Goal: Find specific page/section: Find specific page/section

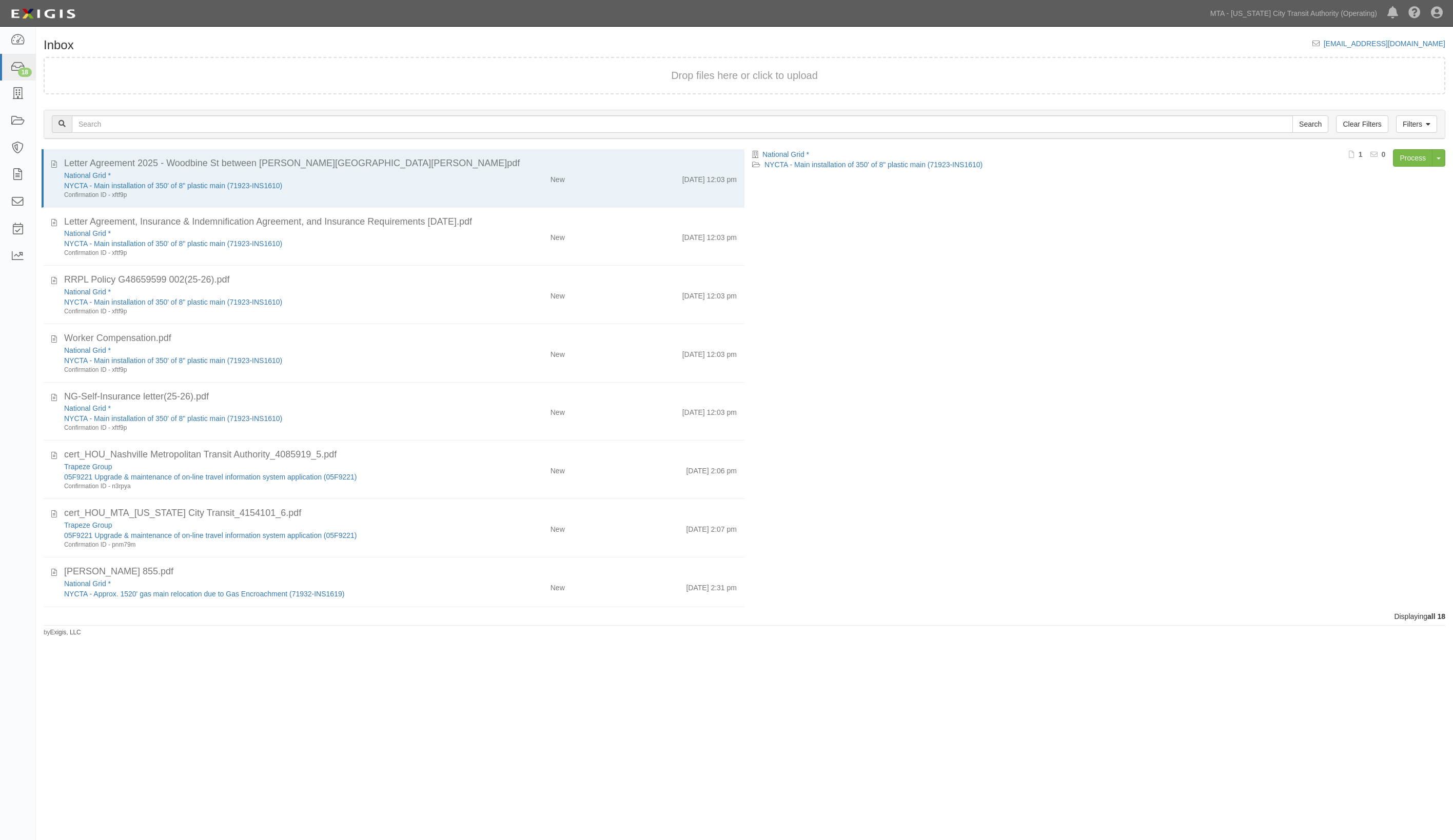
scroll to position [89, 0]
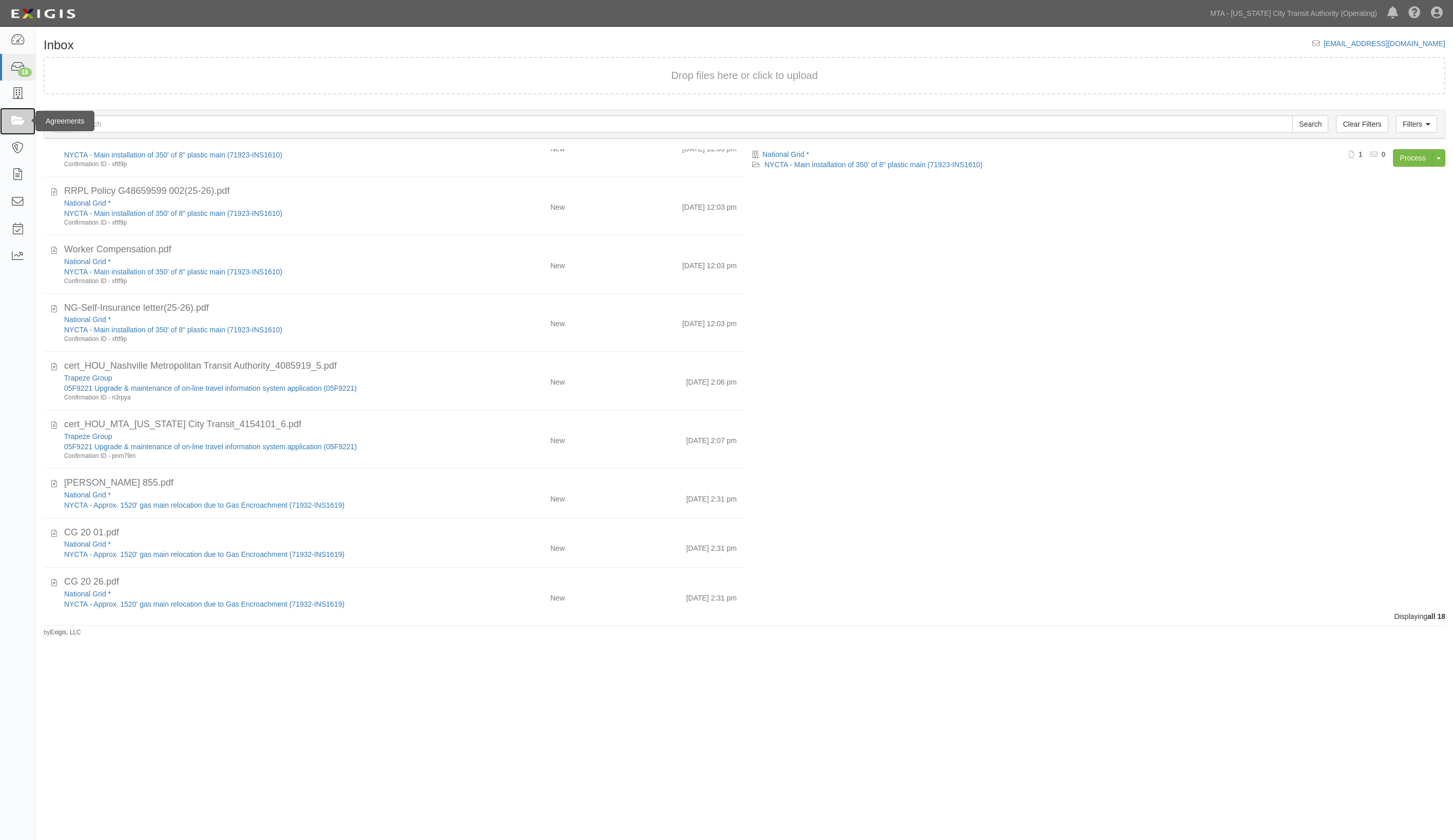
click at [15, 117] on icon at bounding box center [17, 121] width 14 height 12
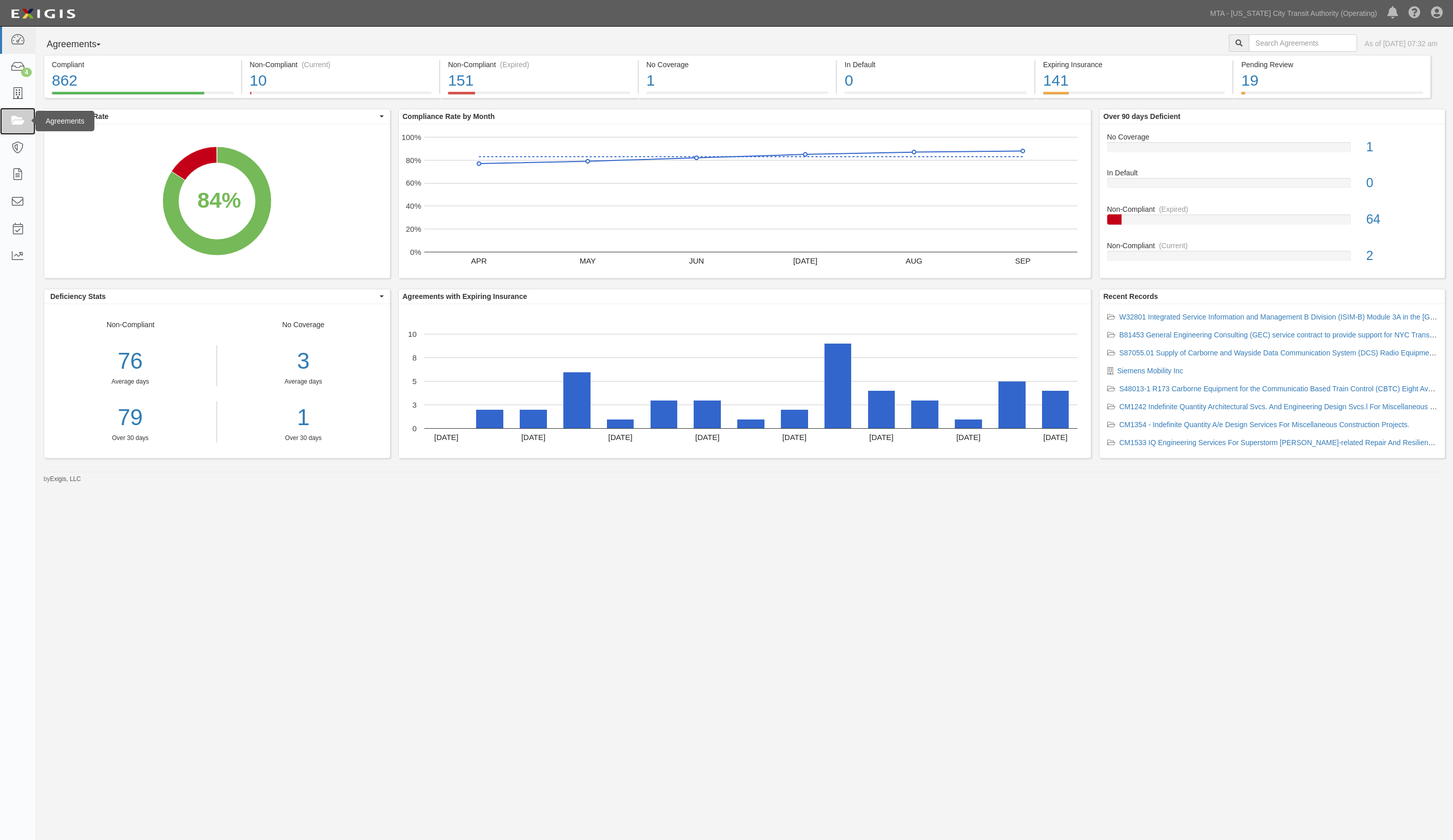
click at [9, 115] on link at bounding box center [17, 121] width 36 height 27
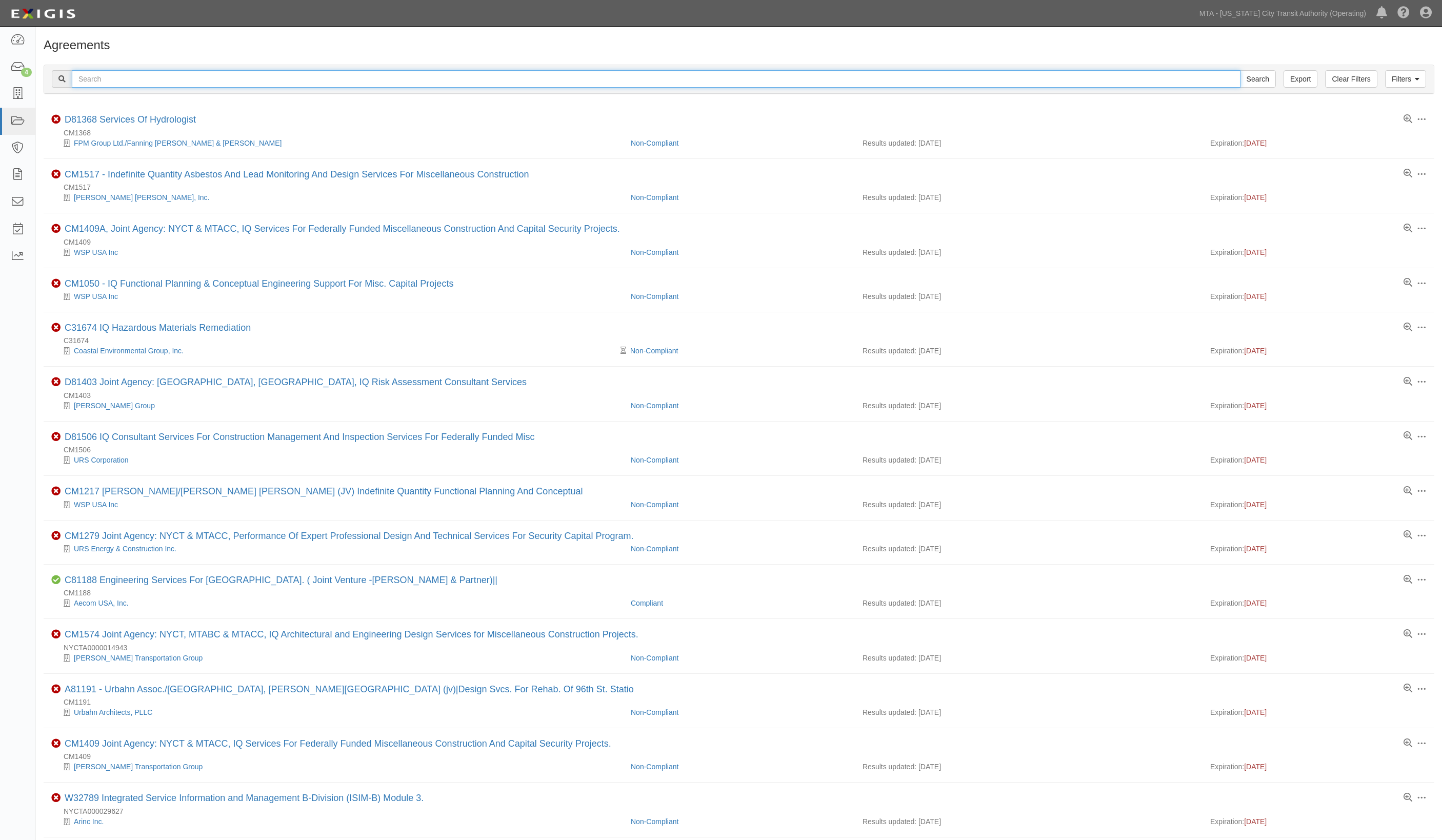
click at [165, 76] on input "text" at bounding box center [656, 79] width 1169 height 17
type input "r34211"
click at [1240, 70] on input "Search" at bounding box center [1258, 79] width 36 height 17
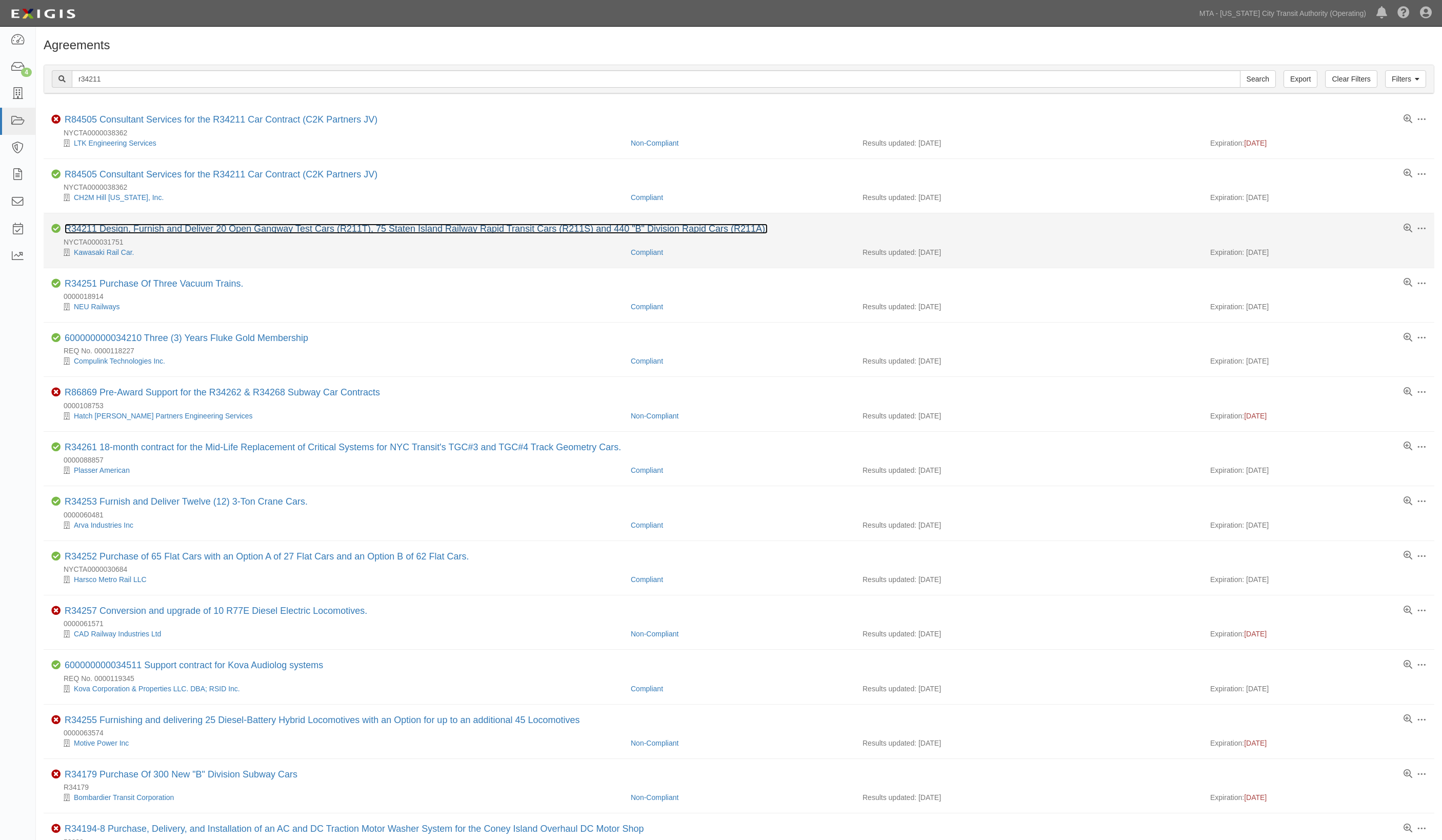
click at [116, 228] on link "R34211 Design, Furnish and Deliver 20 Open Gangway Test Cars (R211T), 75 Staten…" at bounding box center [416, 229] width 703 height 10
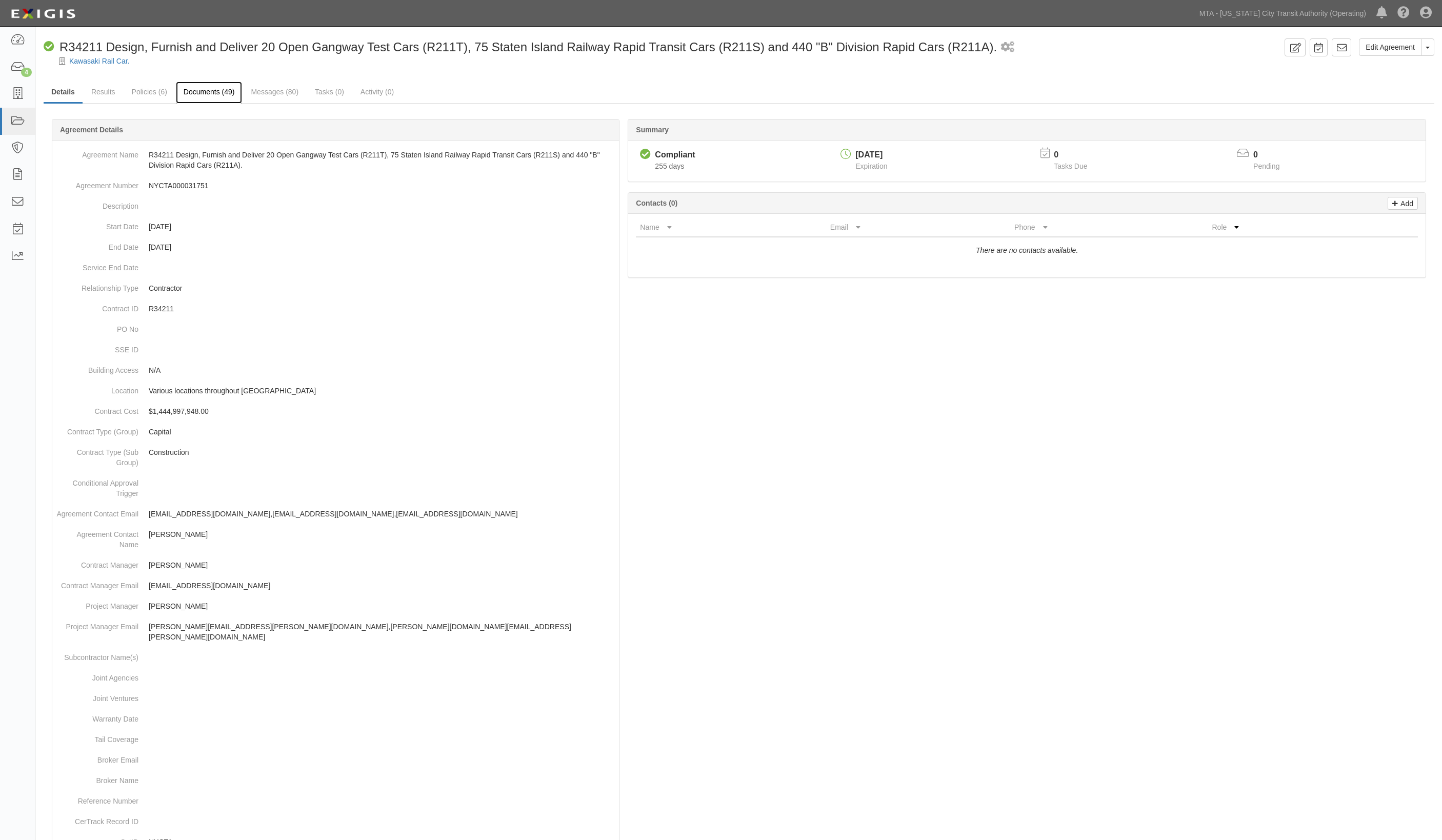
click at [208, 95] on link "Documents (49)" at bounding box center [209, 92] width 67 height 22
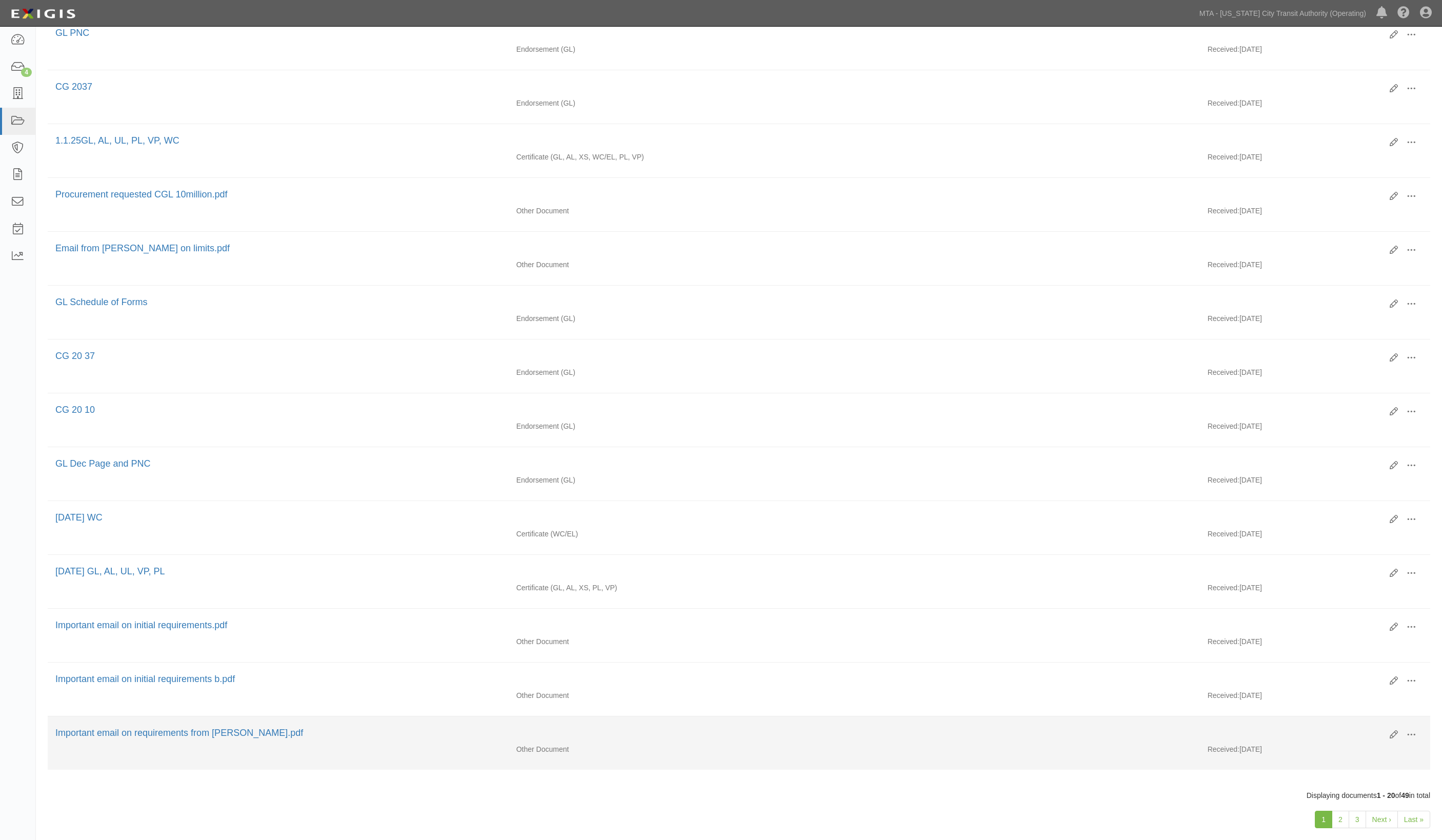
scroll to position [560, 0]
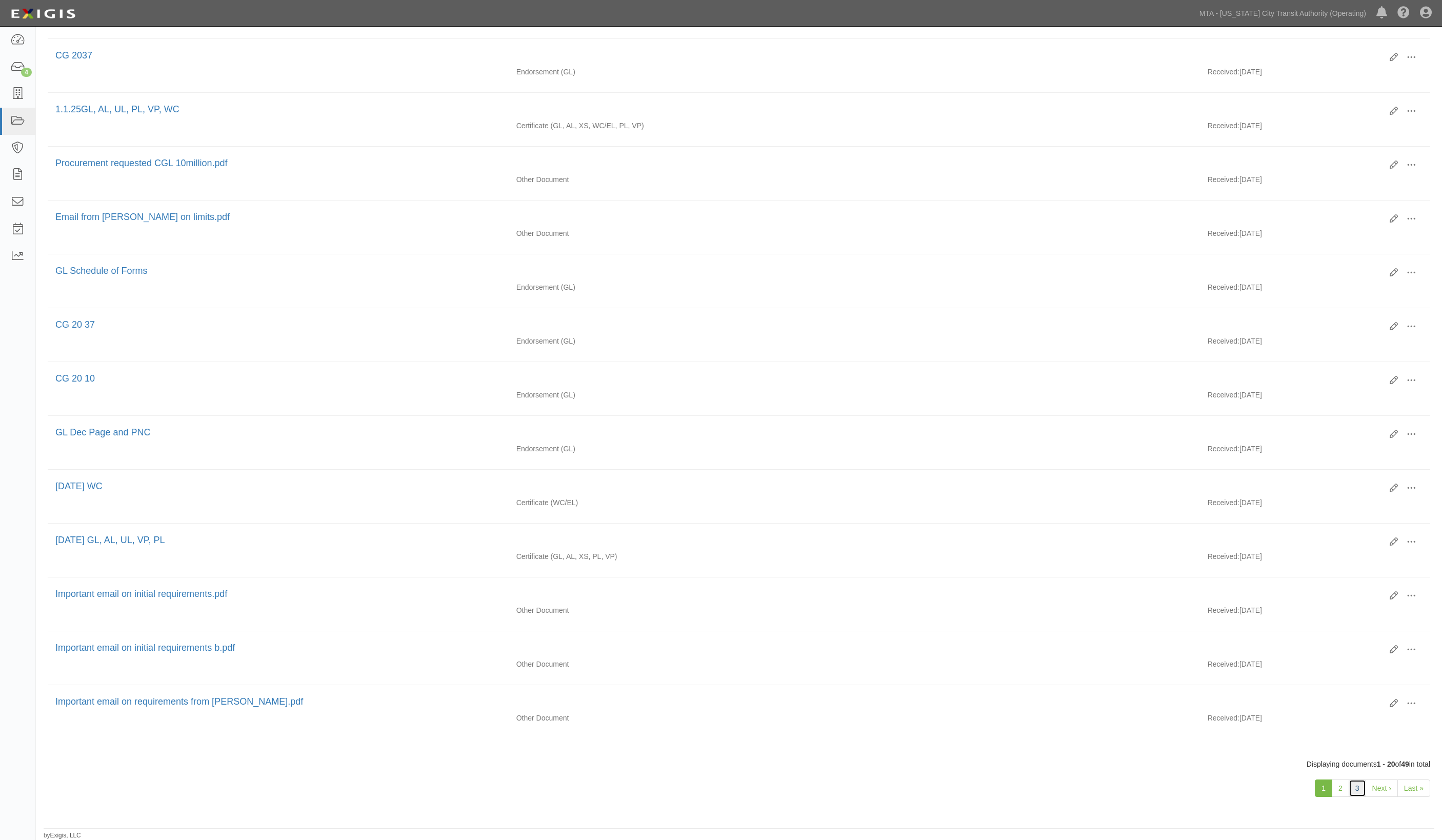
click at [1356, 786] on link "3" at bounding box center [1357, 788] width 17 height 17
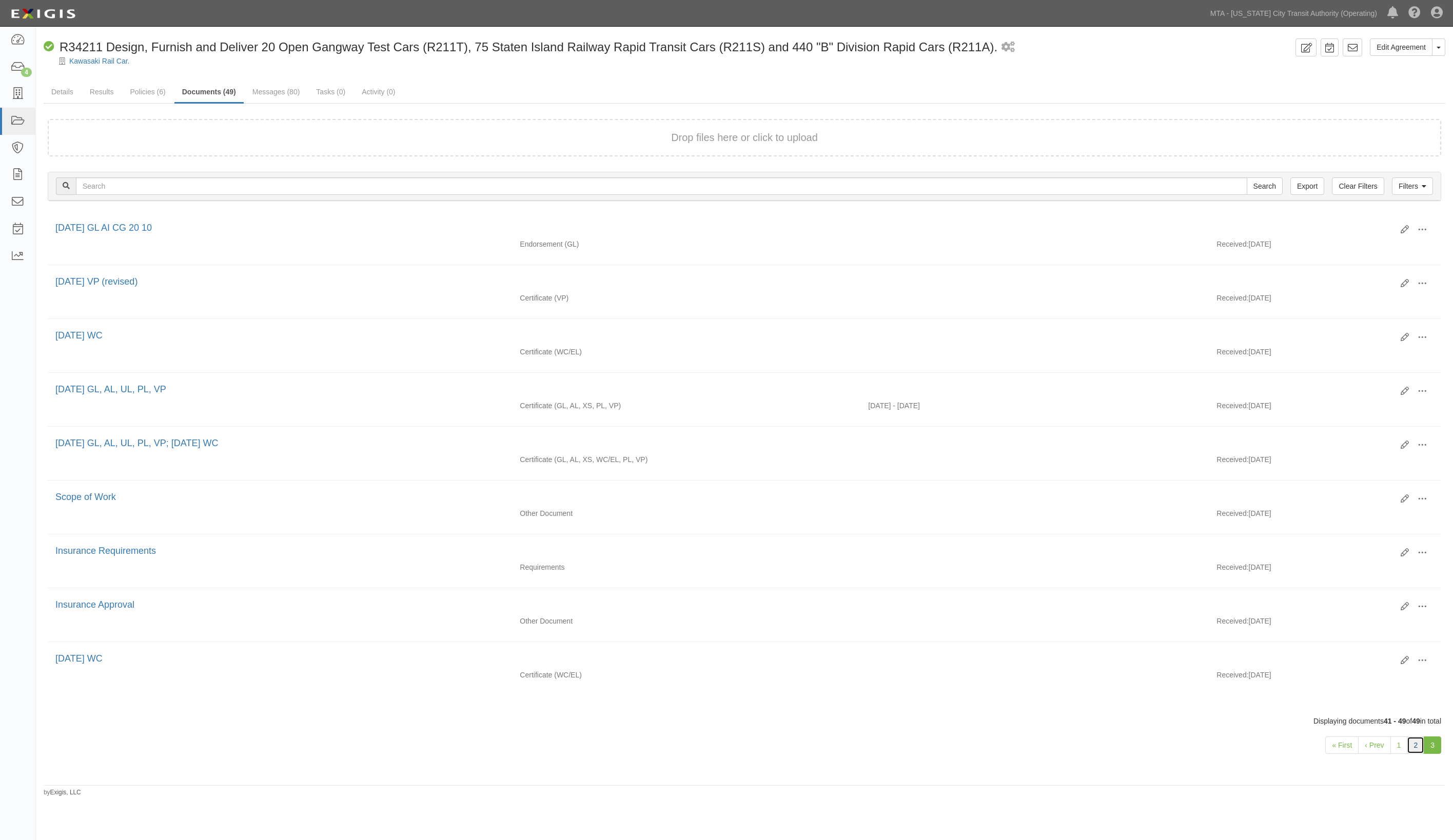
click at [1413, 754] on link "2" at bounding box center [1415, 745] width 17 height 17
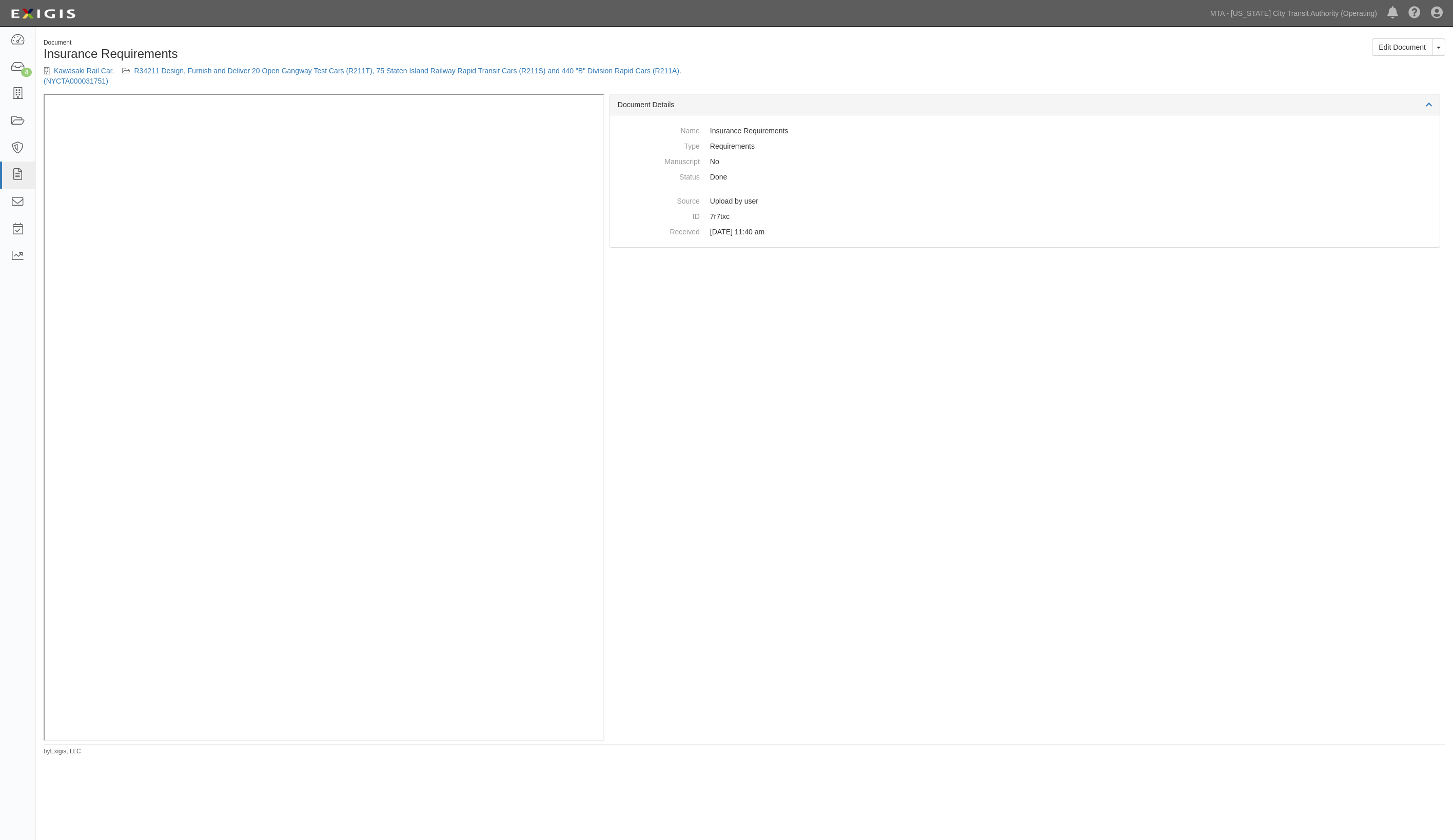
click at [289, 43] on div "Document" at bounding box center [390, 42] width 693 height 8
click at [239, 75] on div "Kawasaki Rail Car. R34211 Design, Furnish and Deliver 20 Open Gangway Test Cars…" at bounding box center [390, 76] width 693 height 20
click at [243, 70] on link "R34211 Design, Furnish and Deliver 20 Open Gangway Test Cars (R211T), 75 Staten…" at bounding box center [362, 76] width 638 height 19
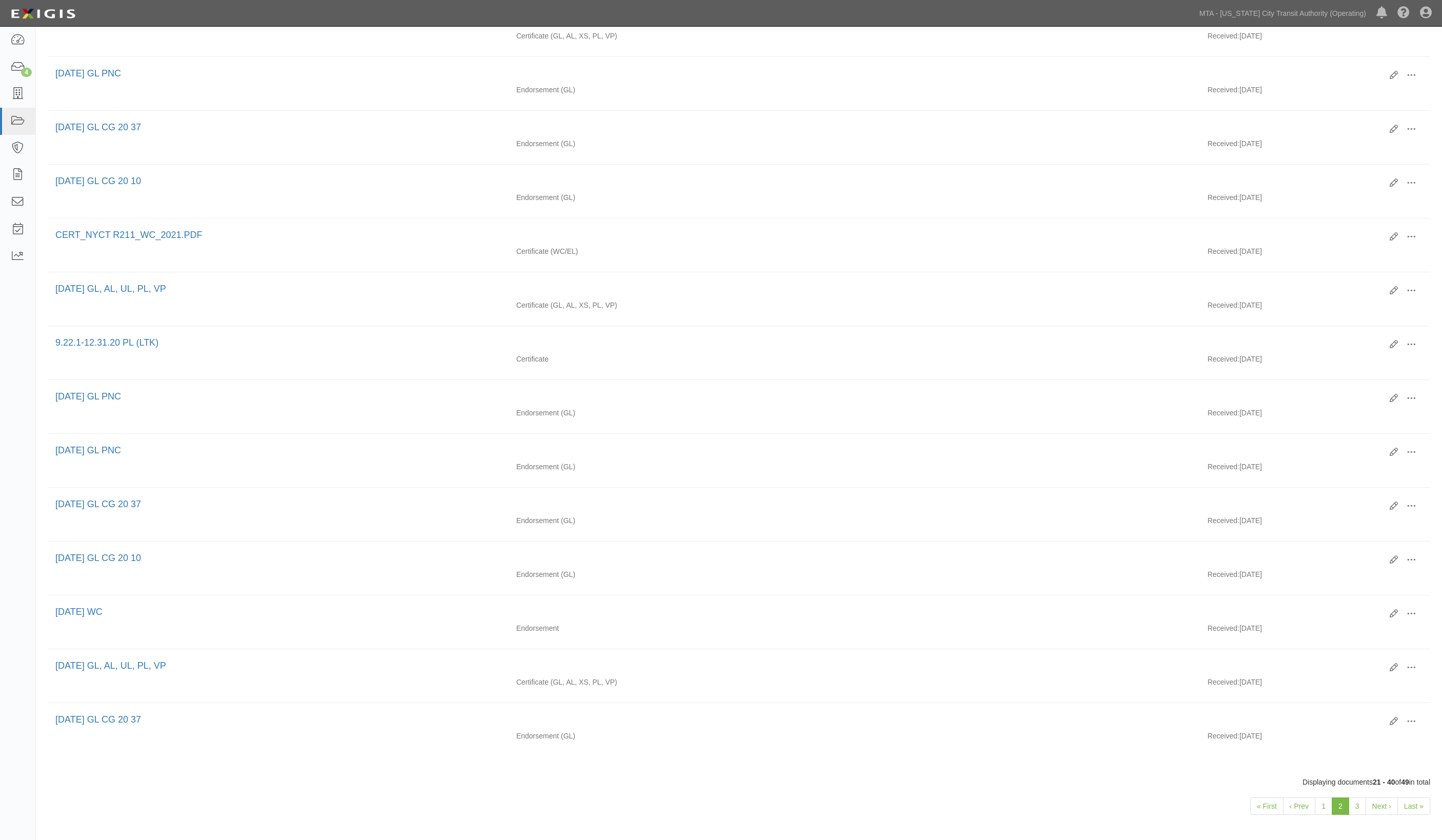
scroll to position [560, 0]
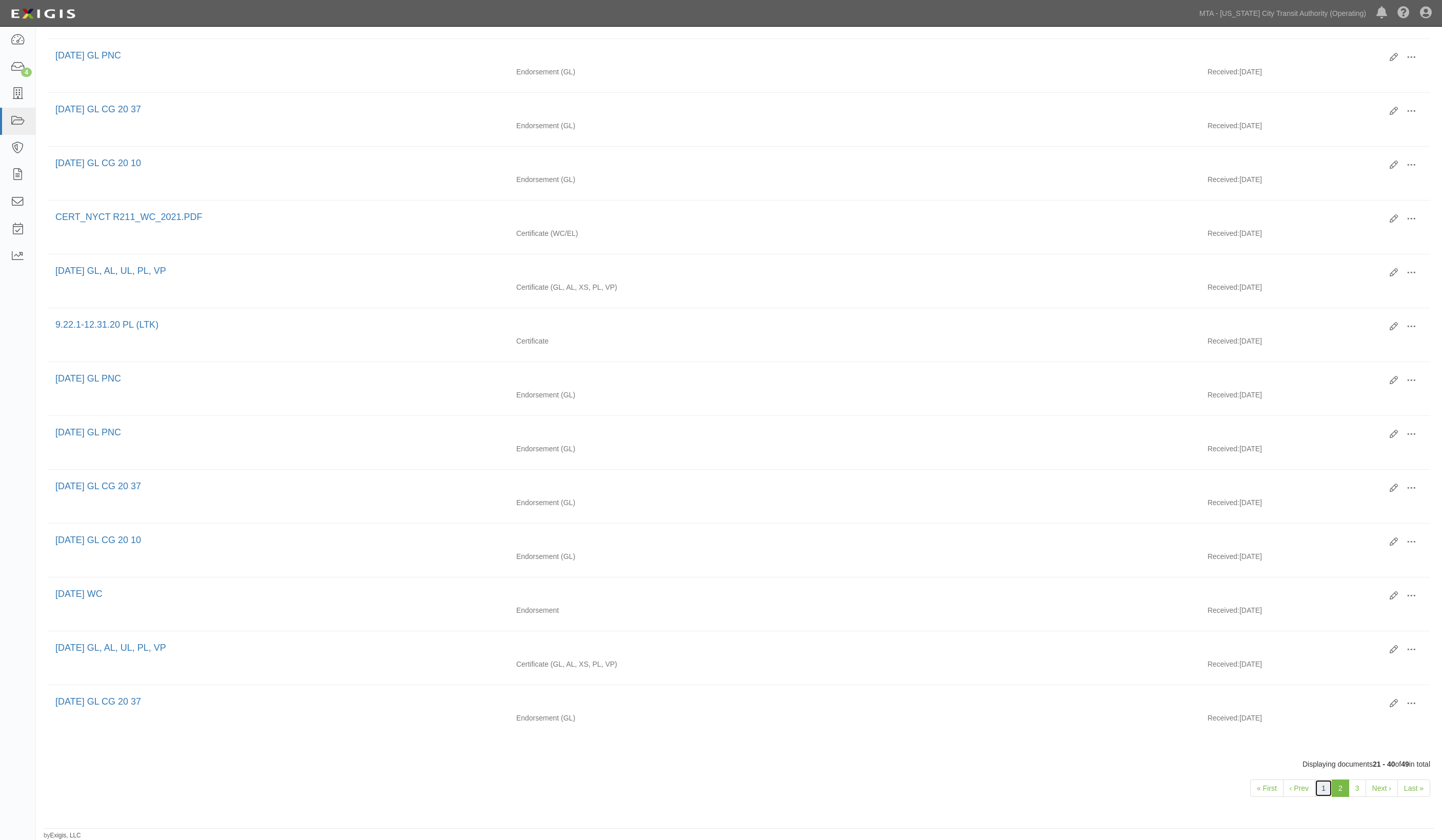
click at [1318, 786] on link "1" at bounding box center [1323, 788] width 17 height 17
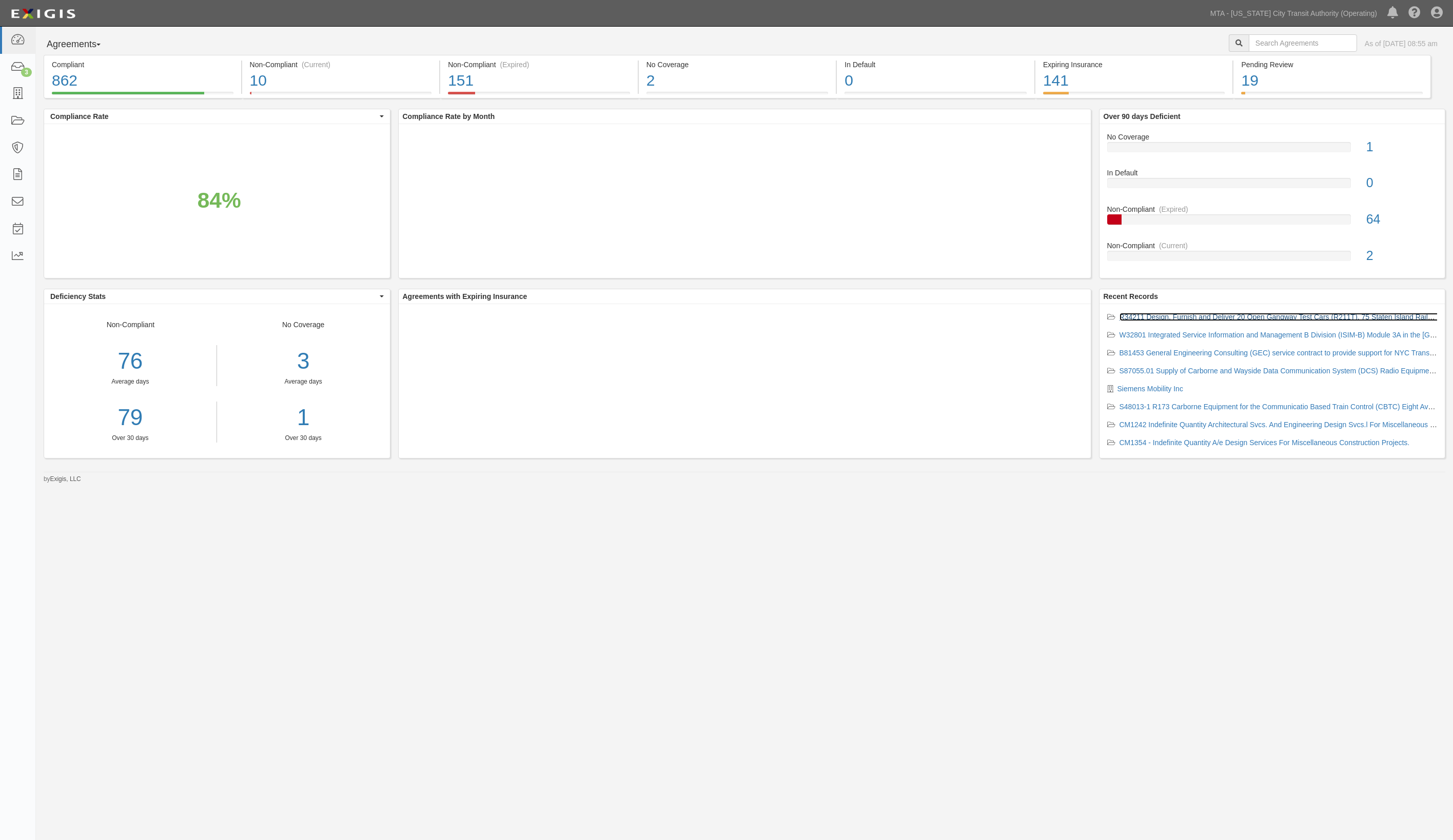
click at [1164, 316] on link "R34211 Design, Furnish and Deliver 20 Open Gangway Test Cars (R211T), 75 Staten…" at bounding box center [1393, 317] width 547 height 8
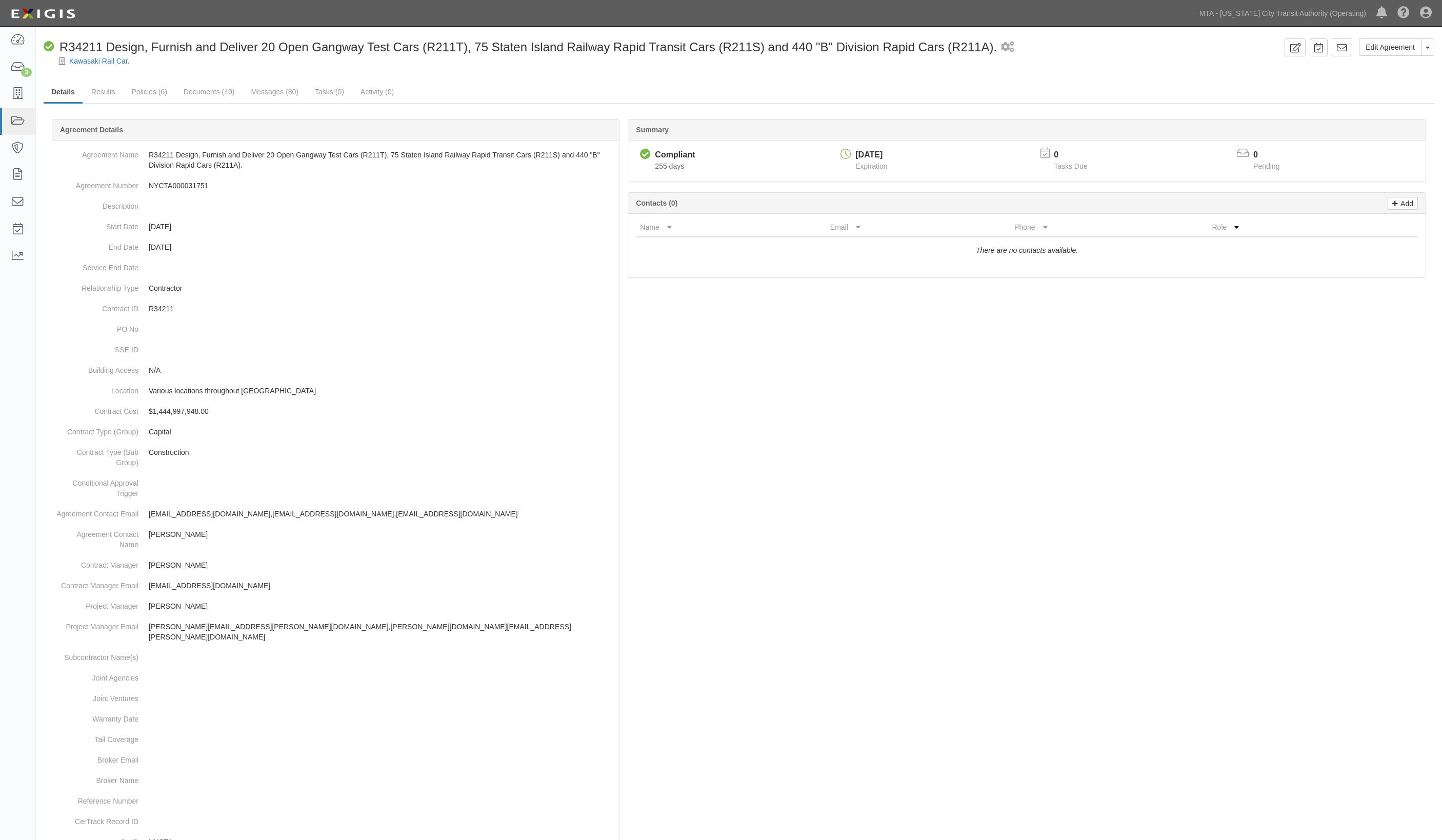
drag, startPoint x: 1022, startPoint y: 384, endPoint x: 930, endPoint y: 321, distance: 111.5
click at [1021, 384] on div at bounding box center [738, 567] width 1391 height 865
click at [219, 93] on link "Documents (49)" at bounding box center [209, 92] width 67 height 22
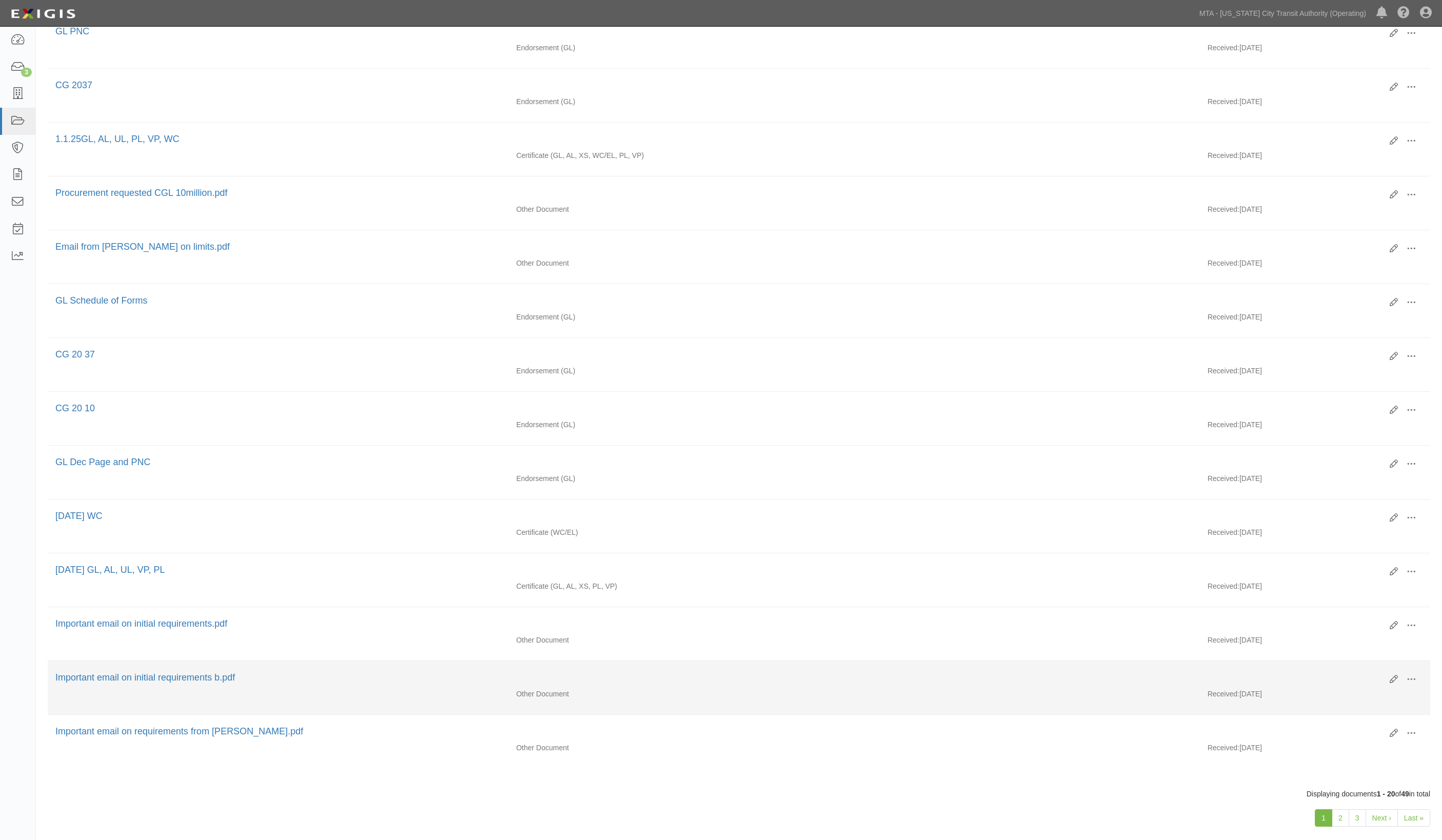
scroll to position [560, 0]
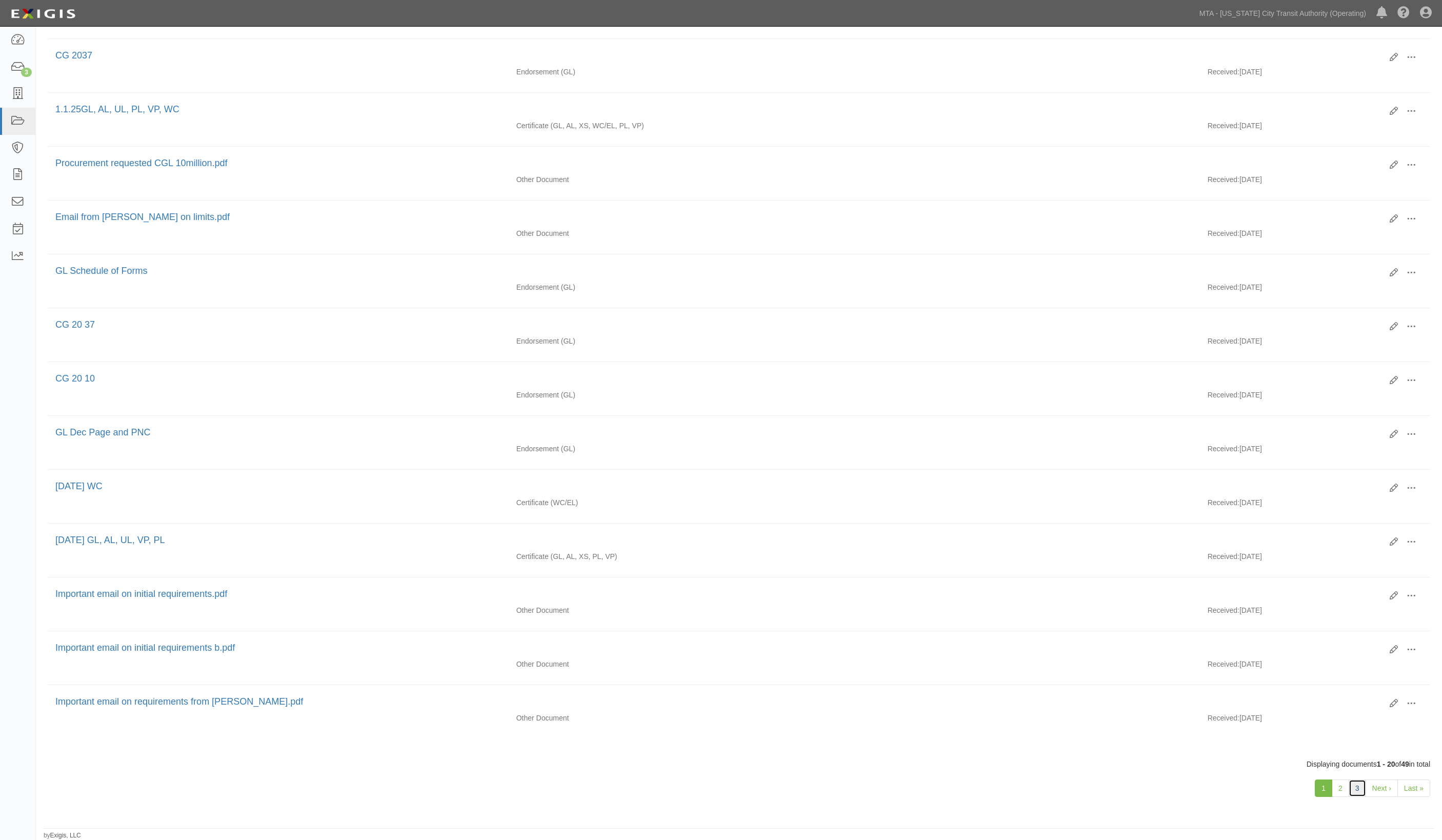
click at [1353, 788] on link "3" at bounding box center [1357, 788] width 17 height 17
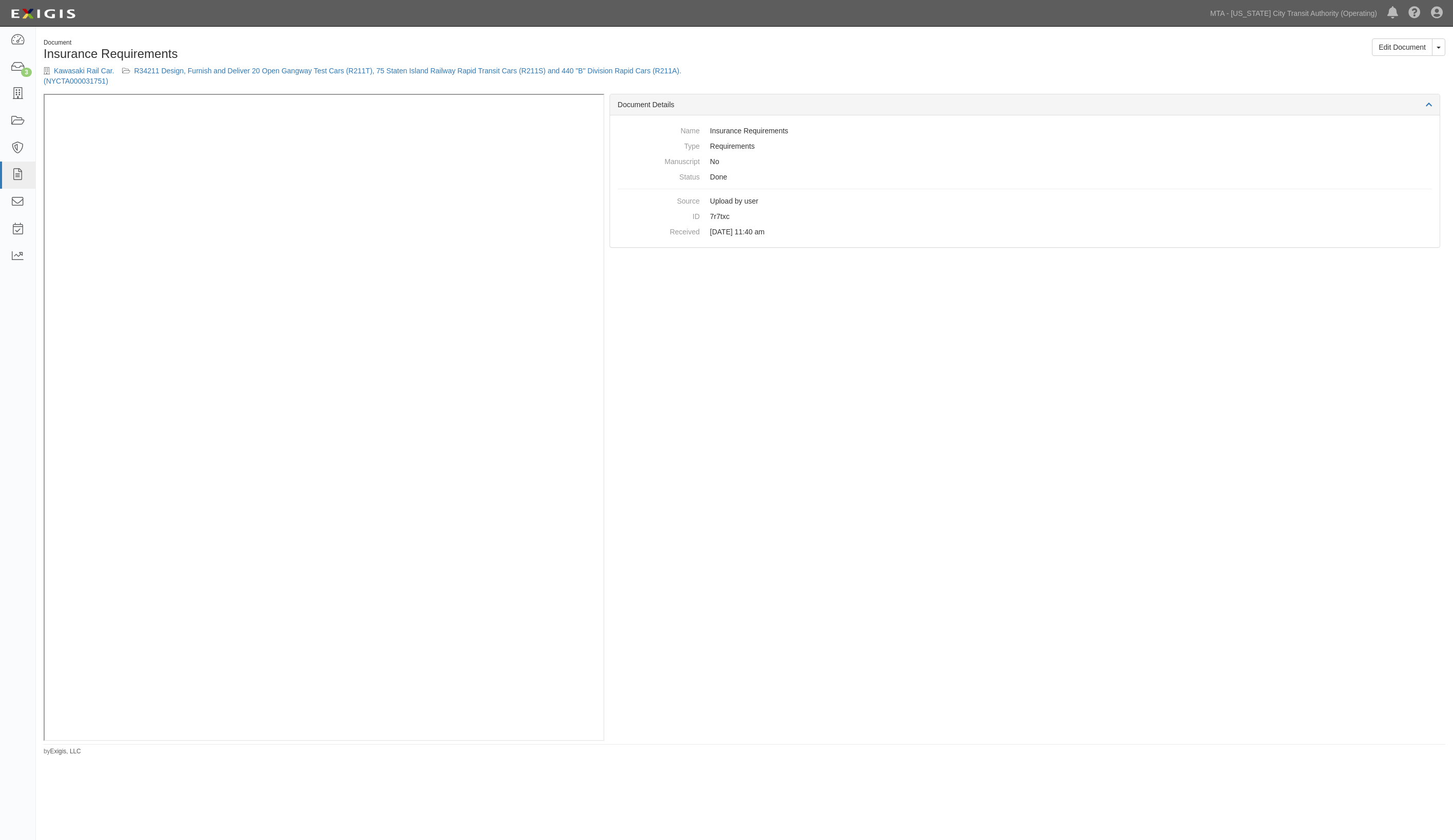
drag, startPoint x: 1131, startPoint y: 329, endPoint x: 1103, endPoint y: 316, distance: 30.9
click at [1129, 329] on div "Document Details Name Insurance Requirements Type Requirements Manuscript No St…" at bounding box center [1025, 417] width 841 height 647
click at [1019, 426] on div "Document Details Name Insurance Requirements Type Requirements Manuscript No St…" at bounding box center [1025, 417] width 841 height 647
click at [270, 67] on link "R34211 Design, Furnish and Deliver 20 Open Gangway Test Cars (R211T), 75 Staten…" at bounding box center [362, 76] width 638 height 19
